Goal: Book appointment/travel/reservation

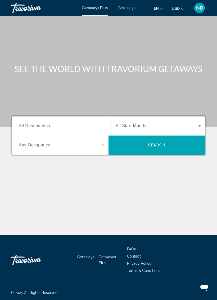
click at [32, 124] on span "All Destinations" at bounding box center [34, 126] width 31 height 5
click at [32, 124] on input "Destination All Destinations" at bounding box center [62, 126] width 86 height 6
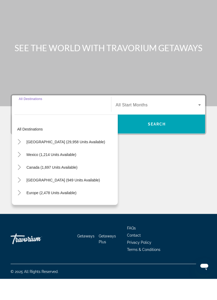
scroll to position [13, 0]
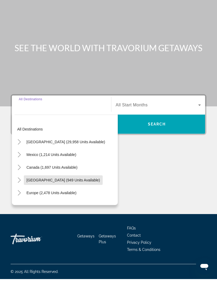
click at [46, 195] on span "Search widget" at bounding box center [63, 201] width 79 height 13
type input "**********"
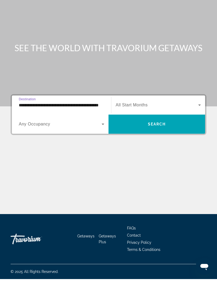
click at [133, 124] on span "All Start Months" at bounding box center [132, 126] width 32 height 5
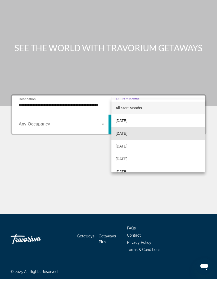
click at [122, 151] on span "[DATE]" at bounding box center [122, 154] width 12 height 6
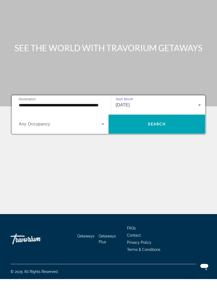
click at [151, 139] on span "Search widget" at bounding box center [157, 145] width 97 height 13
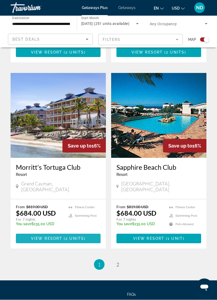
scroll to position [1065, 0]
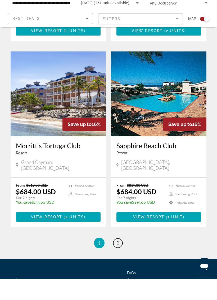
click at [118, 261] on span "2" at bounding box center [118, 264] width 3 height 6
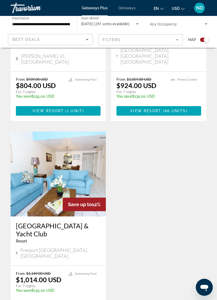
scroll to position [626, 0]
click at [29, 24] on input "**********" at bounding box center [41, 24] width 58 height 6
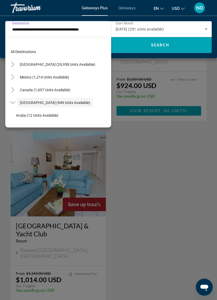
scroll to position [19, 0]
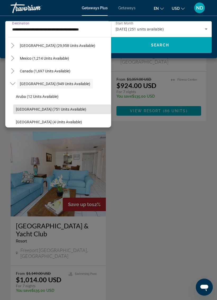
click at [31, 109] on span "[GEOGRAPHIC_DATA] (751 units available)" at bounding box center [51, 109] width 71 height 4
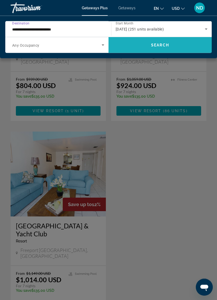
click at [158, 49] on span "Search widget" at bounding box center [160, 45] width 103 height 13
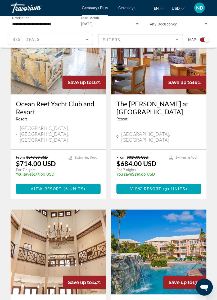
scroll to position [361, 0]
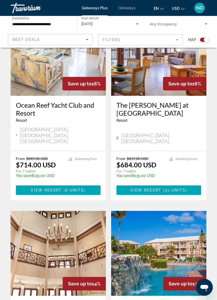
click at [27, 23] on input "**********" at bounding box center [41, 24] width 58 height 6
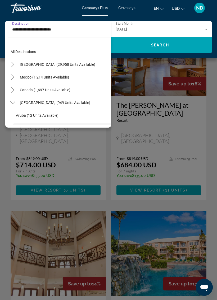
scroll to position [0, 0]
click at [28, 65] on span "[GEOGRAPHIC_DATA] (29,958 units available)" at bounding box center [58, 64] width 76 height 4
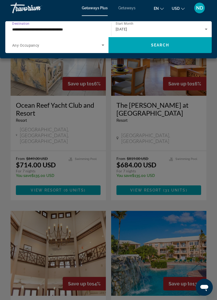
click at [206, 28] on icon "Search widget" at bounding box center [206, 29] width 6 height 6
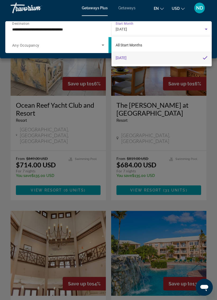
click at [130, 28] on div at bounding box center [108, 150] width 217 height 300
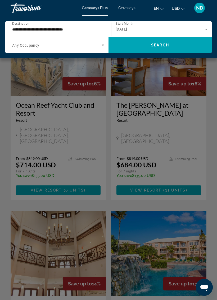
click at [122, 30] on span "[DATE]" at bounding box center [122, 29] width 12 height 4
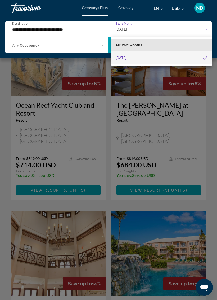
click at [119, 44] on span "All Start Months" at bounding box center [129, 45] width 27 height 4
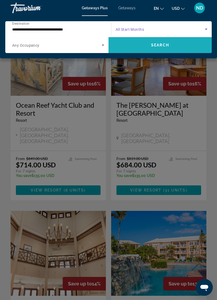
click at [161, 46] on span "Search" at bounding box center [160, 45] width 18 height 4
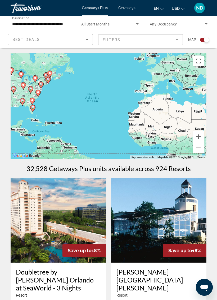
click at [35, 23] on input "**********" at bounding box center [41, 24] width 58 height 6
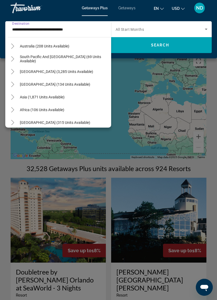
scroll to position [565, 0]
click at [29, 72] on span "[GEOGRAPHIC_DATA] (3,285 units available)" at bounding box center [56, 72] width 73 height 4
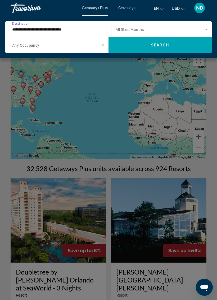
click at [130, 27] on span "Search widget" at bounding box center [160, 29] width 89 height 6
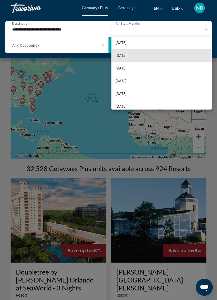
scroll to position [41, 0]
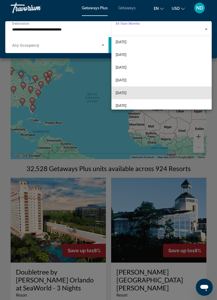
click at [124, 91] on span "[DATE]" at bounding box center [121, 93] width 11 height 6
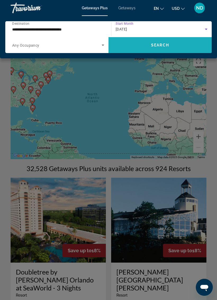
click at [153, 45] on span "Search" at bounding box center [160, 45] width 18 height 4
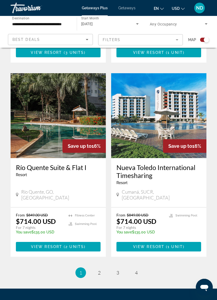
scroll to position [1067, 0]
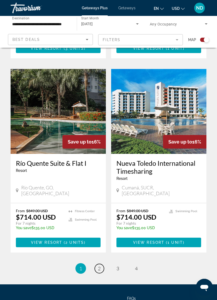
click at [97, 264] on link "page 2" at bounding box center [99, 268] width 9 height 9
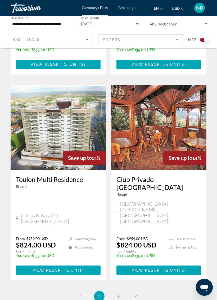
scroll to position [1081, 0]
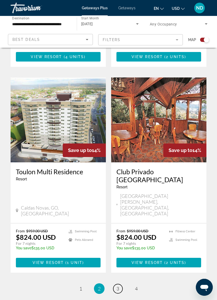
click at [120, 284] on link "page 3" at bounding box center [117, 288] width 9 height 9
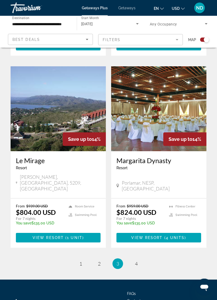
scroll to position [1094, 0]
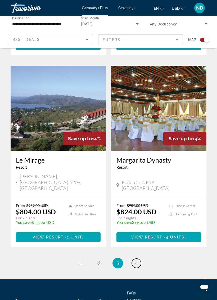
click at [133, 258] on link "page 4" at bounding box center [136, 262] width 9 height 9
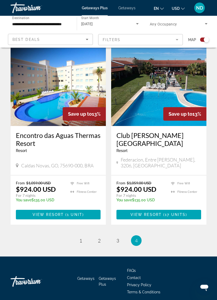
scroll to position [328, 0]
click at [21, 21] on input "**********" at bounding box center [41, 24] width 58 height 6
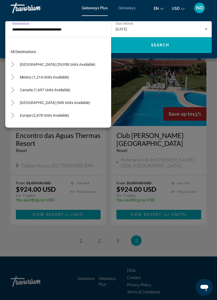
scroll to position [0, 0]
click at [31, 65] on span "[GEOGRAPHIC_DATA] (29,958 units available)" at bounding box center [58, 64] width 76 height 4
type input "**********"
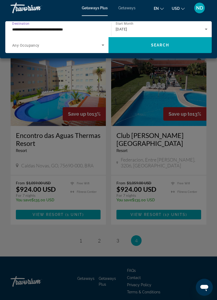
click at [128, 27] on span "[DATE]" at bounding box center [122, 29] width 12 height 4
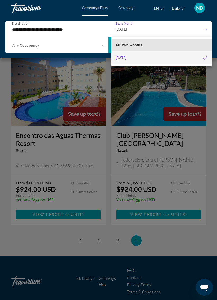
click at [124, 45] on span "All Start Months" at bounding box center [129, 45] width 27 height 4
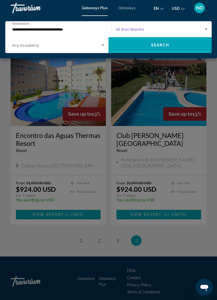
click at [127, 26] on span "Search widget" at bounding box center [160, 29] width 89 height 6
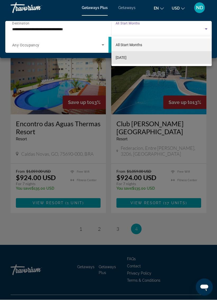
scroll to position [338, 0]
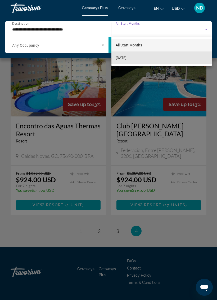
click at [126, 57] on span "[DATE]" at bounding box center [121, 58] width 11 height 6
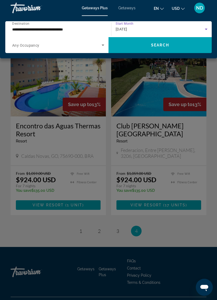
click at [122, 26] on div "[DATE]" at bounding box center [160, 29] width 89 height 6
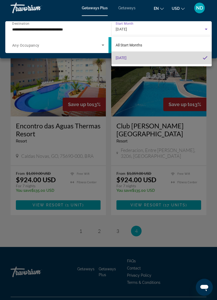
click at [123, 60] on span "[DATE]" at bounding box center [121, 58] width 11 height 6
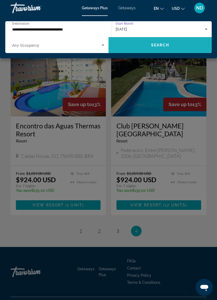
click at [152, 47] on span "Search widget" at bounding box center [160, 45] width 103 height 13
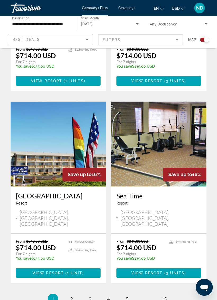
scroll to position [1079, 0]
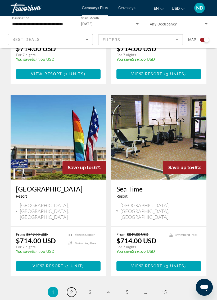
click at [70, 287] on link "page 2" at bounding box center [71, 291] width 9 height 9
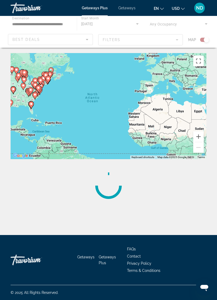
scroll to position [12, 0]
click at [57, 164] on div "Main content" at bounding box center [109, 185] width 196 height 42
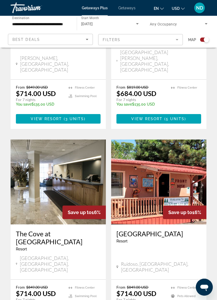
scroll to position [1022, 0]
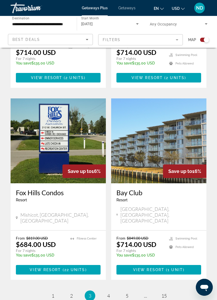
scroll to position [1069, 0]
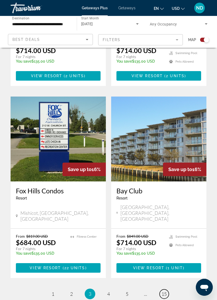
click at [164, 291] on span "15" at bounding box center [164, 294] width 5 height 6
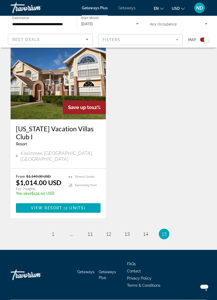
scroll to position [143, 0]
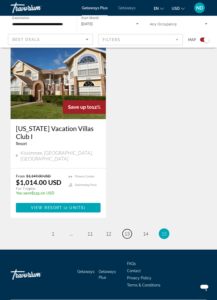
click at [127, 231] on span "13" at bounding box center [127, 234] width 5 height 6
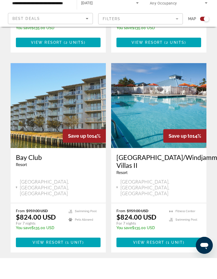
scroll to position [720, 0]
